Goal: Task Accomplishment & Management: Complete application form

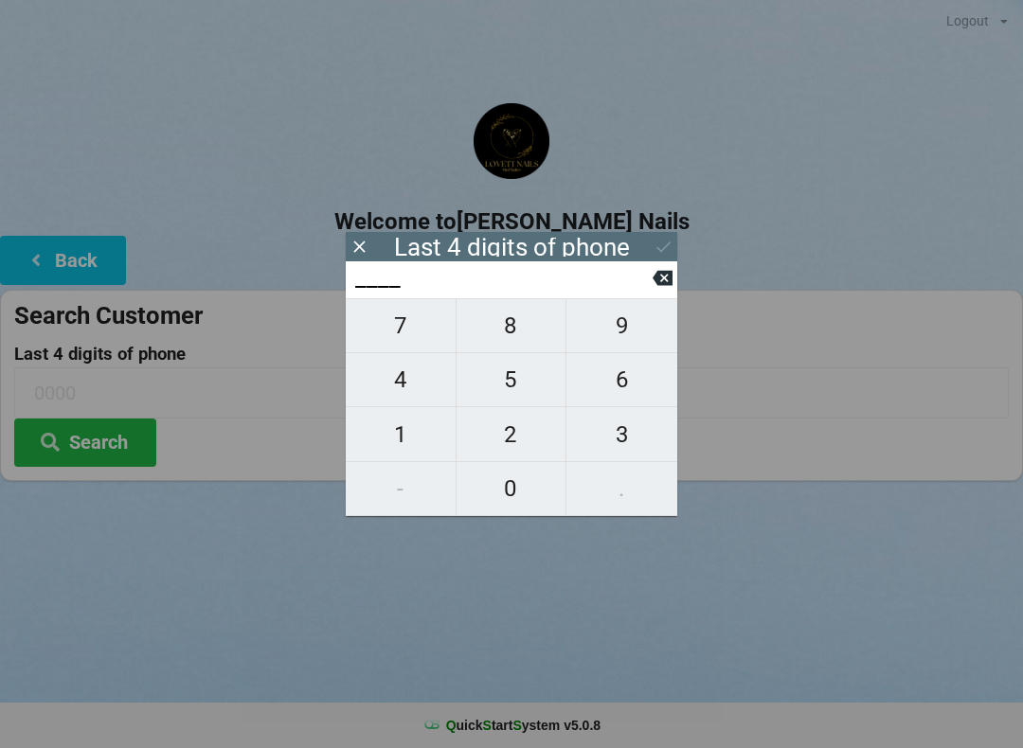
click at [496, 400] on span "5" at bounding box center [511, 380] width 110 height 40
type input "5___"
click at [408, 381] on span "4" at bounding box center [401, 380] width 110 height 40
type input "54__"
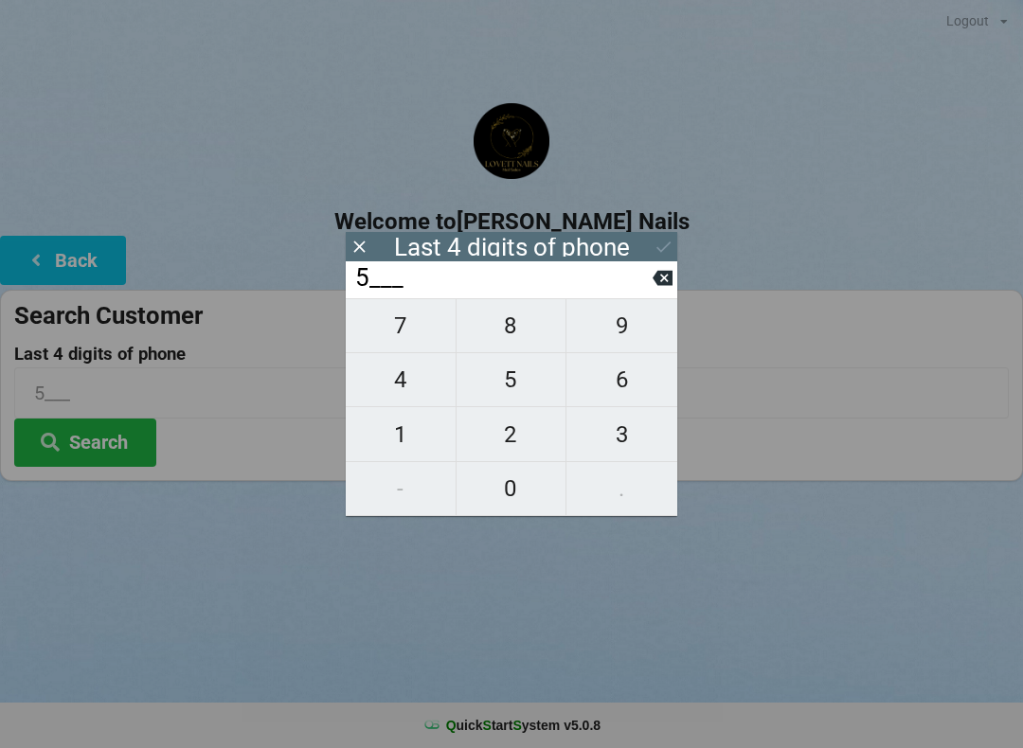
type input "54__"
click at [614, 393] on span "6" at bounding box center [621, 380] width 111 height 40
type input "546_"
click at [656, 279] on icon at bounding box center [662, 278] width 20 height 15
click at [652, 285] on icon at bounding box center [662, 278] width 20 height 20
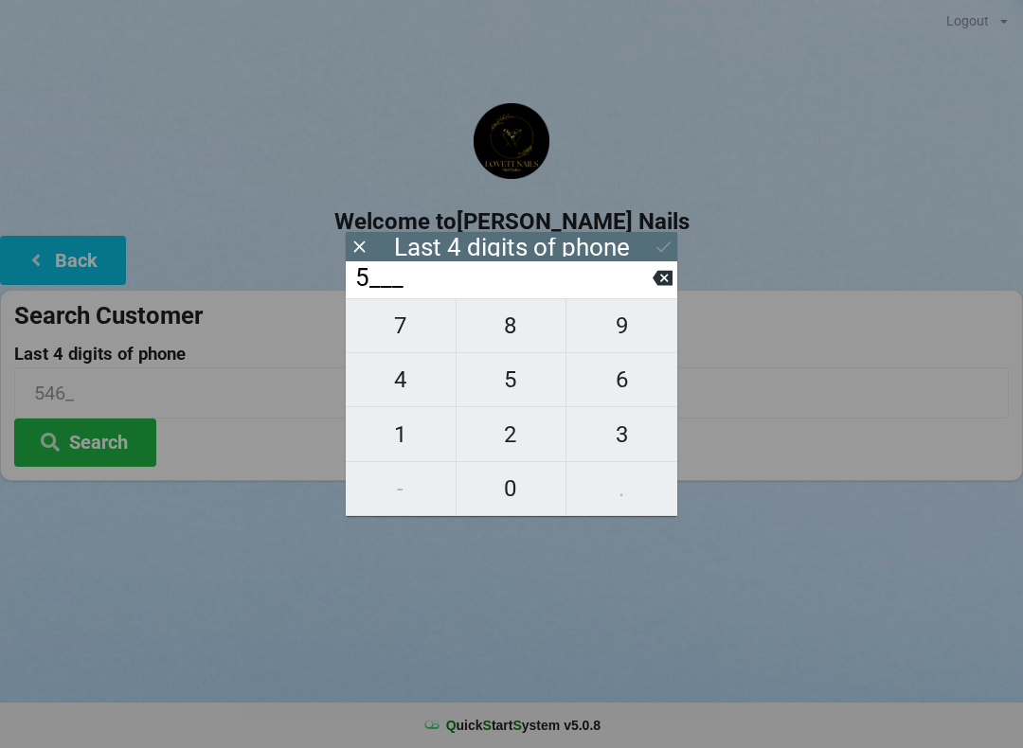
click at [663, 276] on icon at bounding box center [662, 278] width 20 height 20
type input "____"
click at [660, 278] on icon at bounding box center [662, 278] width 20 height 15
click at [420, 388] on span "4" at bounding box center [401, 380] width 110 height 40
type input "4___"
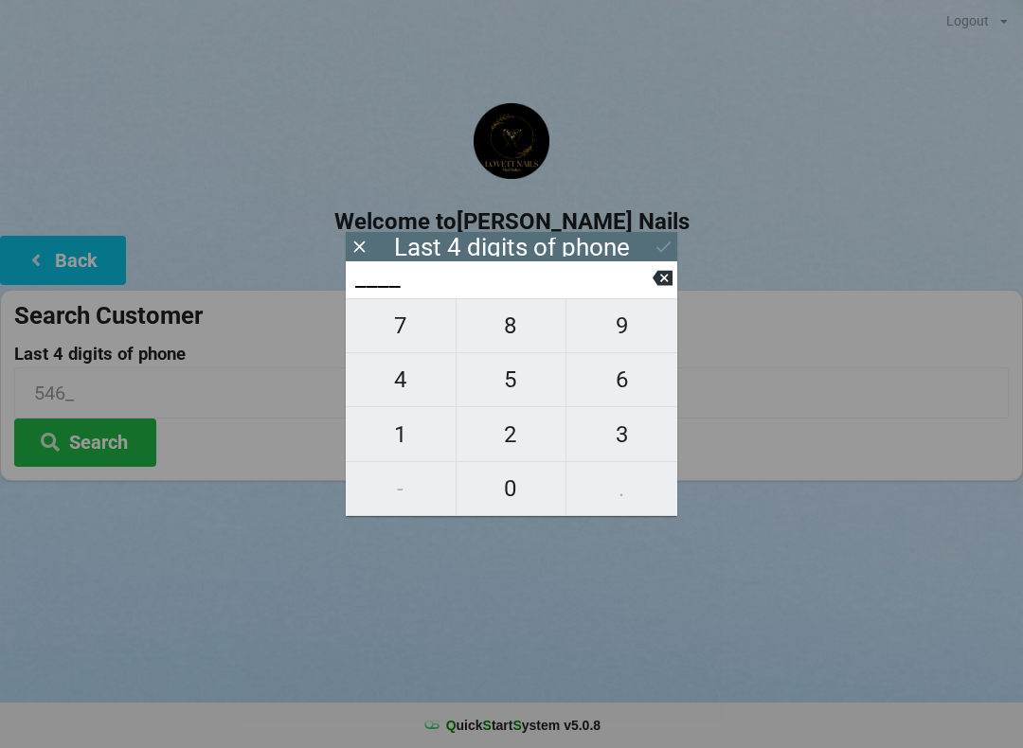
type input "4___"
click at [502, 380] on span "5" at bounding box center [511, 380] width 110 height 40
type input "45__"
click at [513, 390] on span "5" at bounding box center [511, 380] width 110 height 40
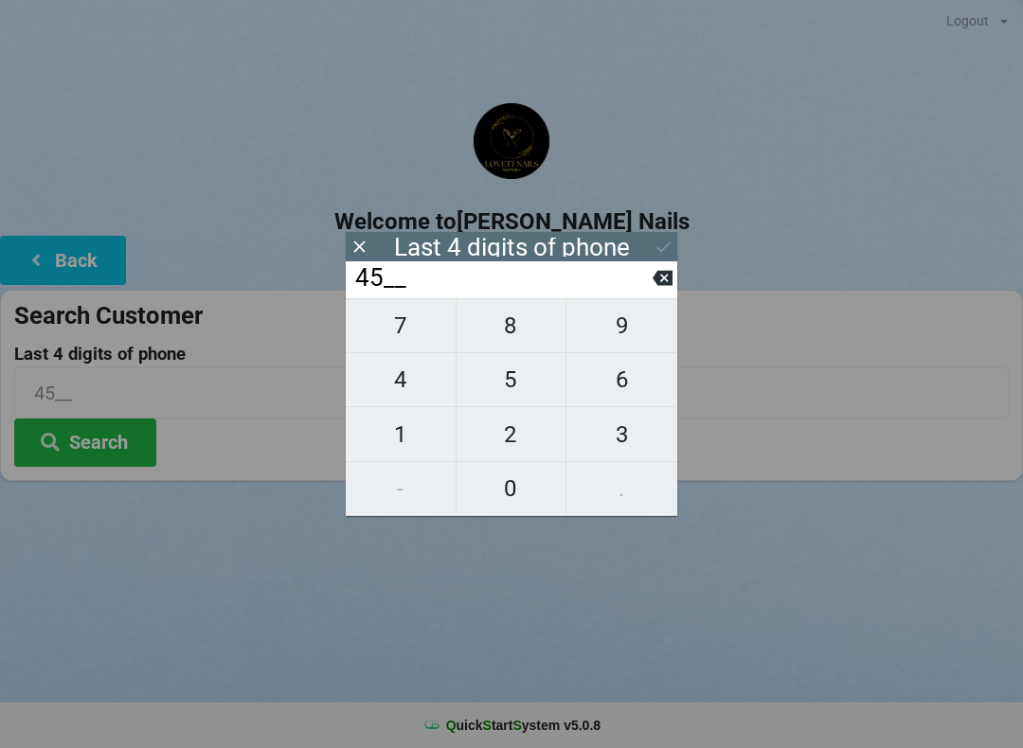
type input "455_"
click at [619, 332] on span "9" at bounding box center [621, 326] width 111 height 40
type input "4559"
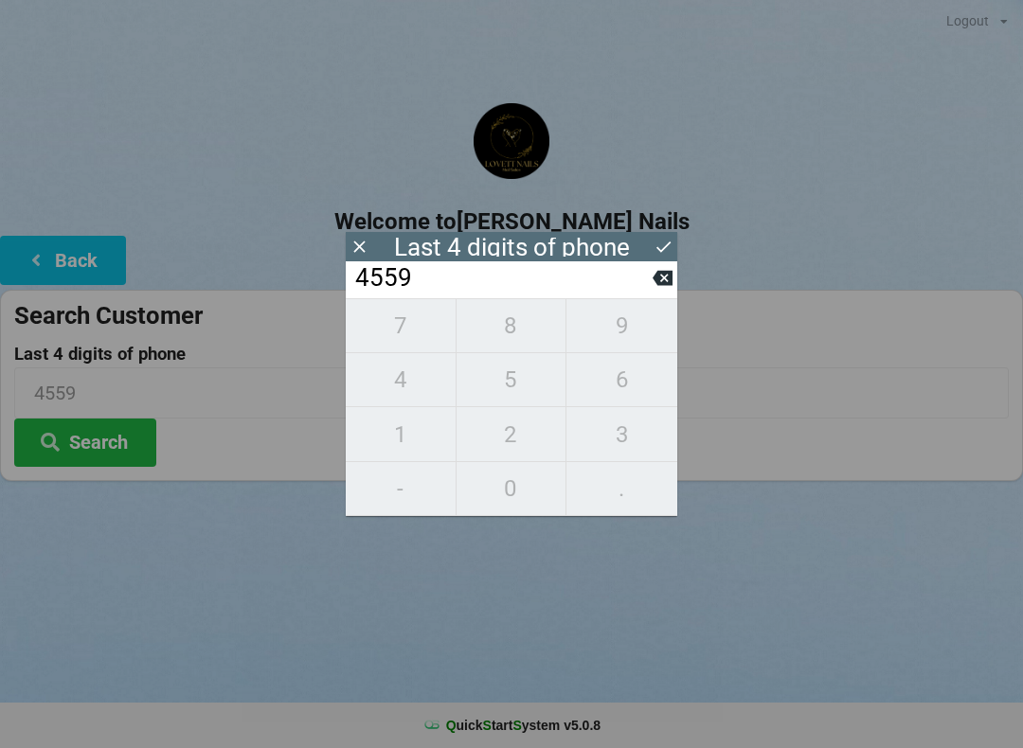
click at [666, 240] on icon at bounding box center [663, 247] width 20 height 20
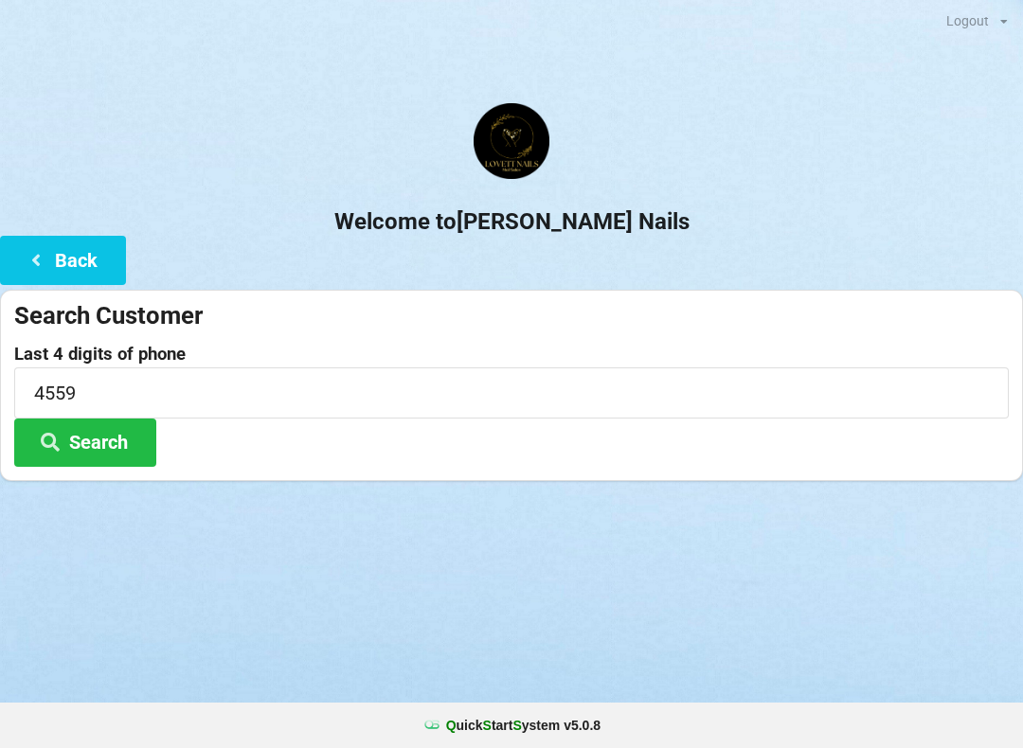
click at [93, 463] on button "Search" at bounding box center [85, 442] width 142 height 48
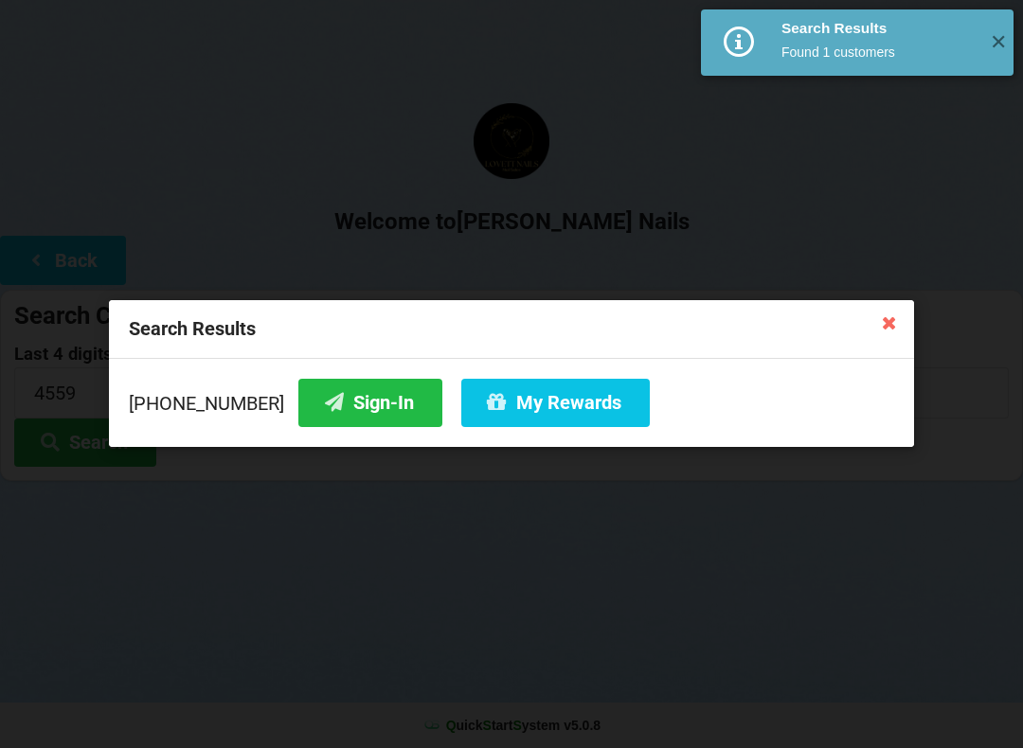
click at [106, 461] on div "Search Results [PHONE_NUMBER] Sign-In My Rewards" at bounding box center [511, 374] width 1023 height 748
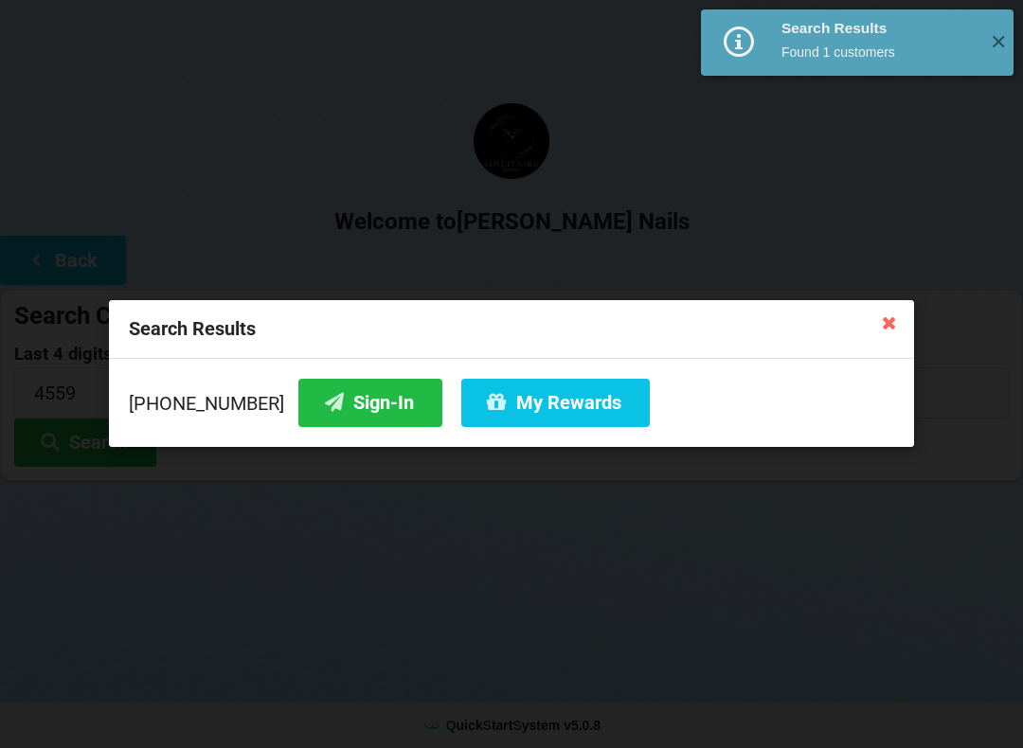
click at [352, 406] on button "Sign-In" at bounding box center [370, 403] width 144 height 48
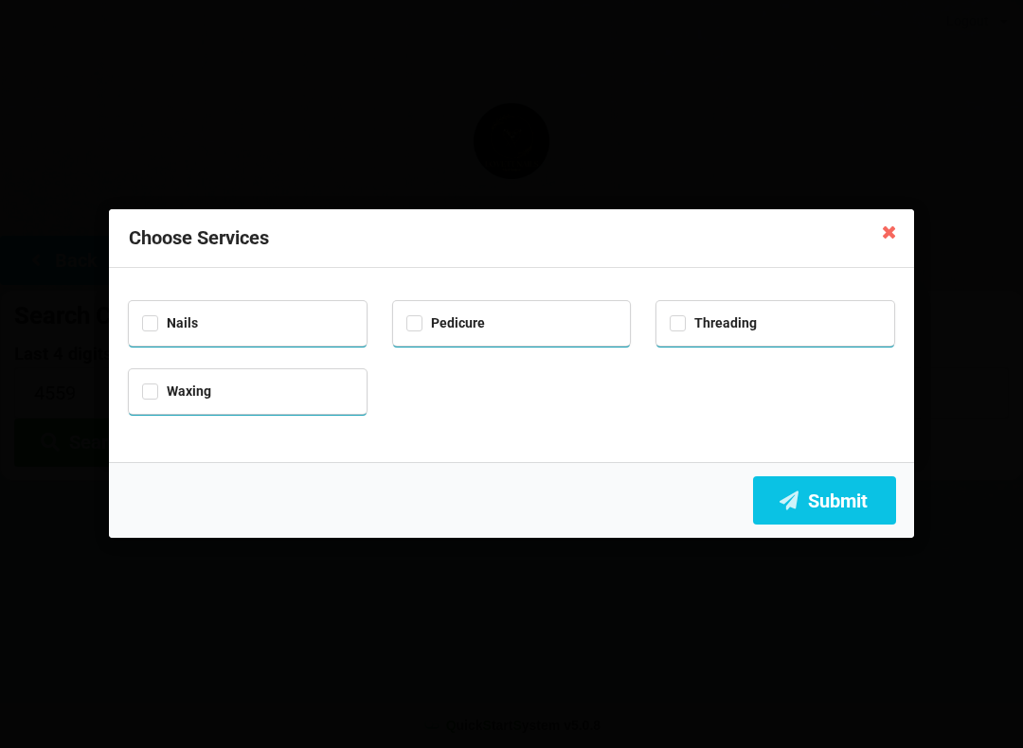
click at [300, 327] on div "Nails" at bounding box center [247, 322] width 211 height 22
checkbox input "true"
click at [473, 322] on label "Pedicure" at bounding box center [445, 323] width 79 height 16
checkbox input "true"
click at [816, 487] on button "Submit" at bounding box center [824, 500] width 143 height 48
